Goal: Task Accomplishment & Management: Manage account settings

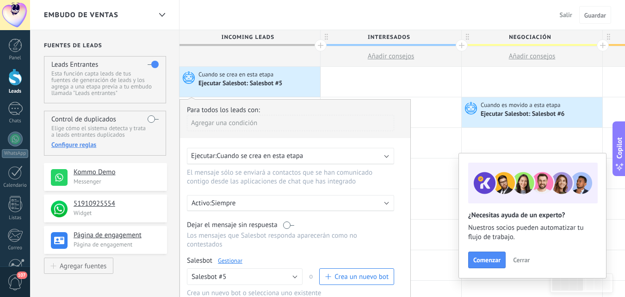
click at [235, 259] on link "Gestionar" at bounding box center [230, 260] width 25 height 8
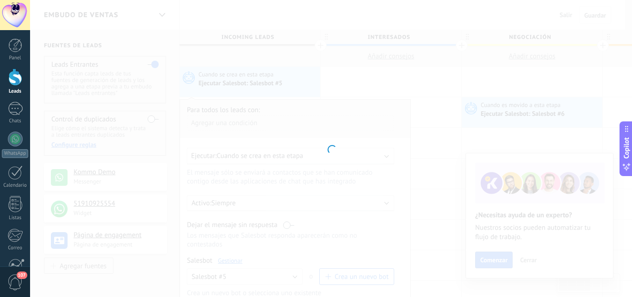
type input "**********"
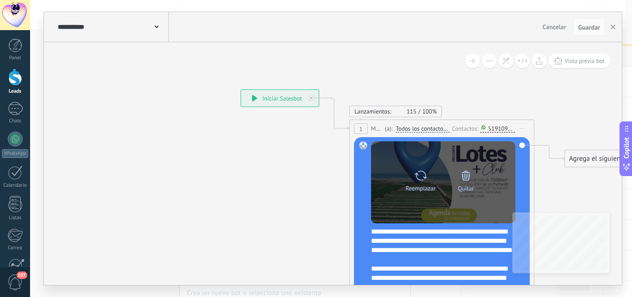
click at [464, 174] on icon at bounding box center [465, 175] width 13 height 13
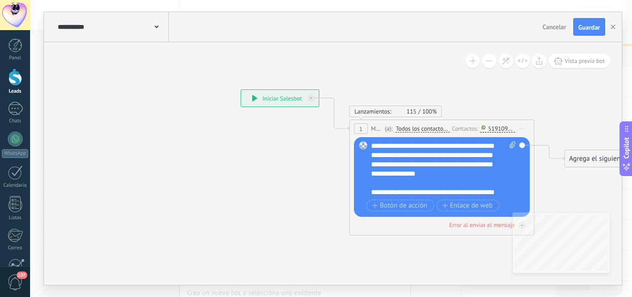
click at [511, 146] on icon at bounding box center [512, 144] width 6 height 7
click input "Subir" at bounding box center [0, 0] width 0 height 0
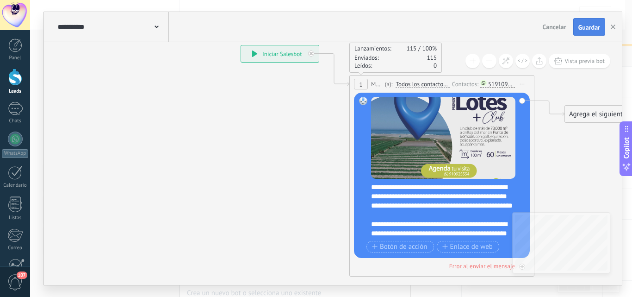
click at [586, 23] on button "Guardar" at bounding box center [589, 27] width 32 height 18
drag, startPoint x: 612, startPoint y: 26, endPoint x: 476, endPoint y: 25, distance: 136.9
click at [476, 25] on div "**********" at bounding box center [333, 27] width 578 height 30
click at [578, 28] on span "Guardar" at bounding box center [589, 27] width 22 height 6
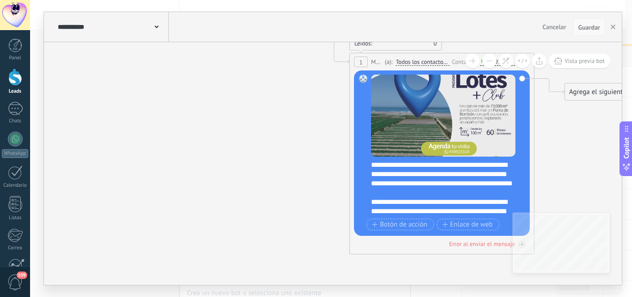
drag, startPoint x: 588, startPoint y: 23, endPoint x: 587, endPoint y: 29, distance: 6.0
click at [587, 23] on button "Guardar" at bounding box center [589, 27] width 32 height 18
click at [587, 29] on span "Guardar" at bounding box center [589, 27] width 22 height 6
click at [587, 28] on span "Guardar" at bounding box center [589, 27] width 22 height 6
click at [611, 26] on icon "button" at bounding box center [613, 27] width 5 height 5
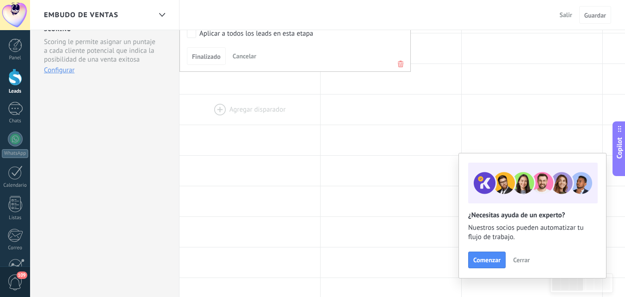
scroll to position [185, 0]
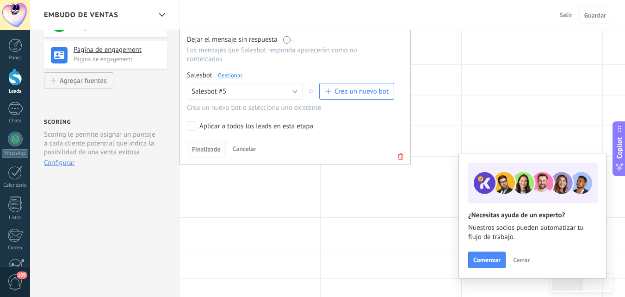
click at [207, 151] on span "Finalizado" at bounding box center [206, 149] width 29 height 6
click at [438, 130] on div at bounding box center [391, 141] width 141 height 30
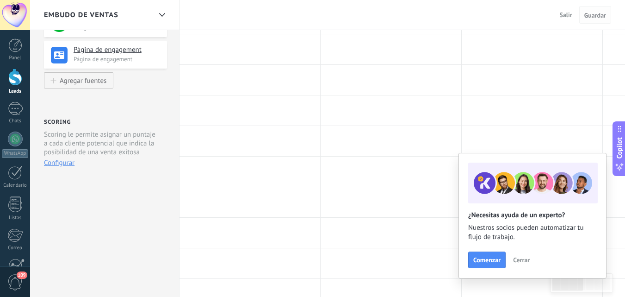
click at [597, 15] on span "Guardar" at bounding box center [595, 15] width 22 height 6
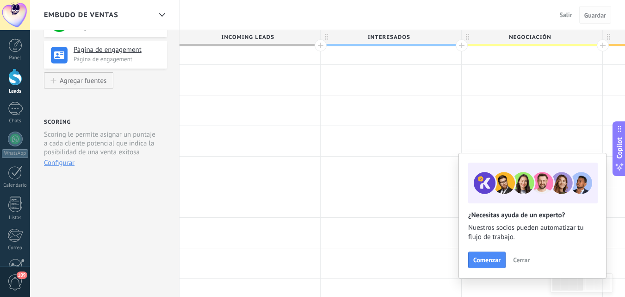
click at [597, 15] on span "Guardar" at bounding box center [595, 15] width 22 height 6
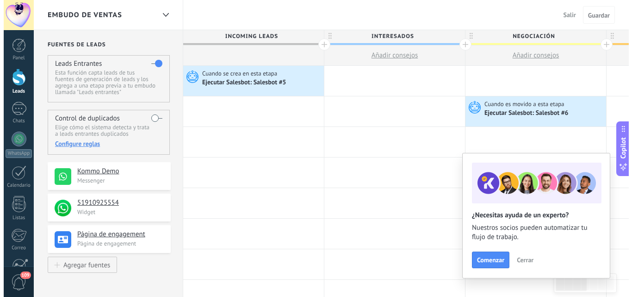
scroll to position [0, 0]
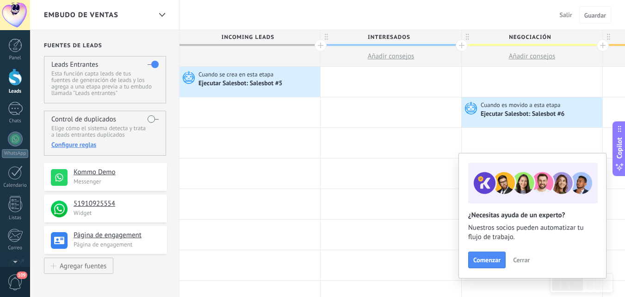
click at [20, 82] on div at bounding box center [15, 76] width 14 height 17
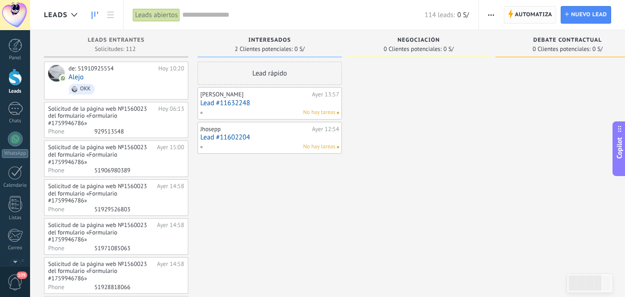
click at [526, 14] on span "Automatiza" at bounding box center [533, 14] width 37 height 17
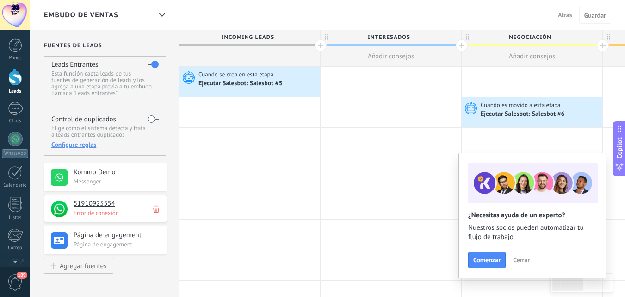
click at [94, 200] on h4 "51910925554" at bounding box center [117, 203] width 87 height 9
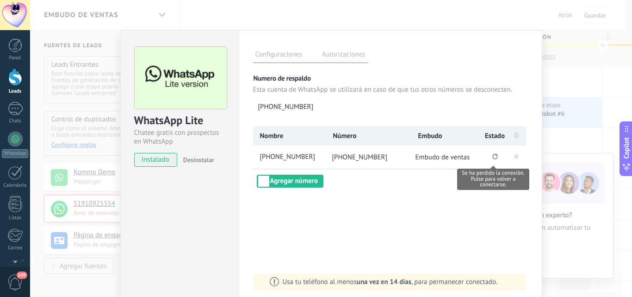
click at [492, 155] on icon "Se ha perdido la conexión. Pulse para volver a conectarse." at bounding box center [495, 156] width 6 height 6
click at [514, 156] on rect at bounding box center [516, 157] width 6 height 6
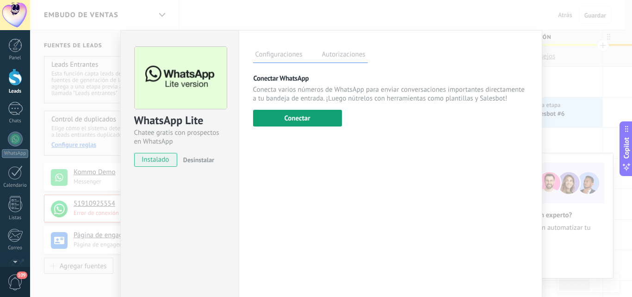
click at [305, 120] on button "Conectar" at bounding box center [297, 118] width 89 height 17
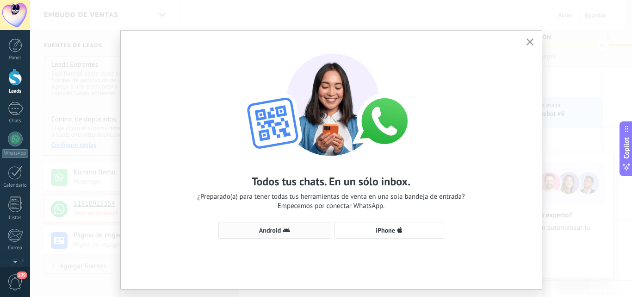
click at [279, 227] on span "Android" at bounding box center [270, 230] width 22 height 6
